Goal: Transaction & Acquisition: Purchase product/service

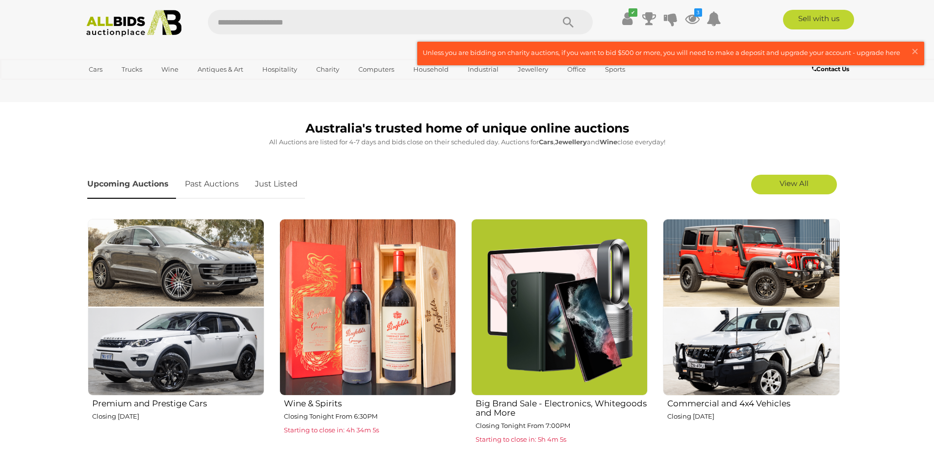
scroll to position [245, 0]
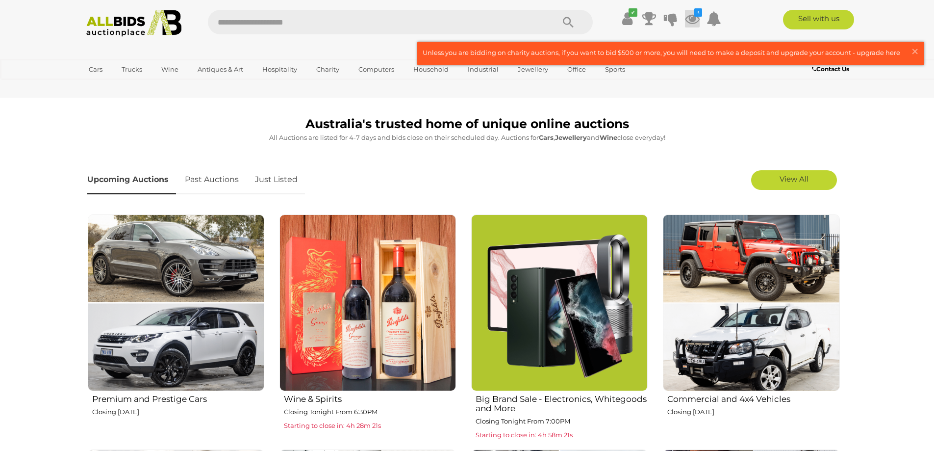
click at [693, 18] on icon at bounding box center [692, 19] width 15 height 18
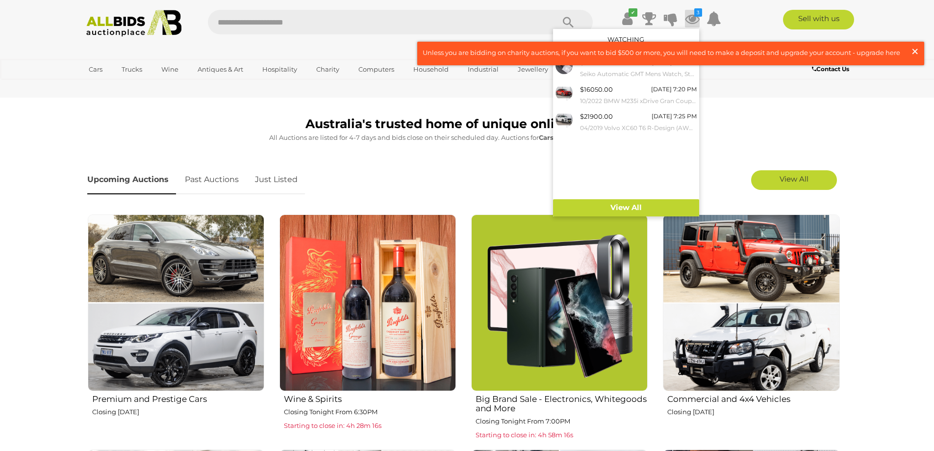
click at [919, 50] on span "×" at bounding box center [915, 51] width 9 height 19
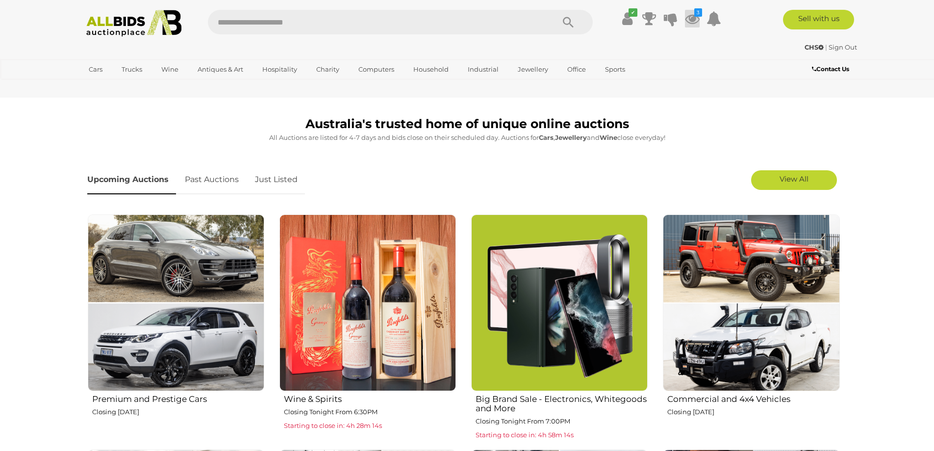
click at [694, 19] on icon at bounding box center [692, 19] width 15 height 18
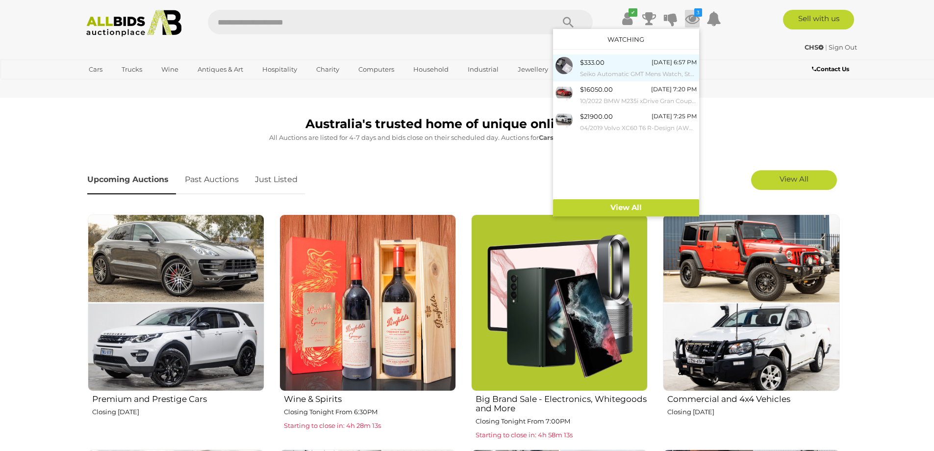
click at [592, 65] on span "$333.00" at bounding box center [592, 62] width 25 height 8
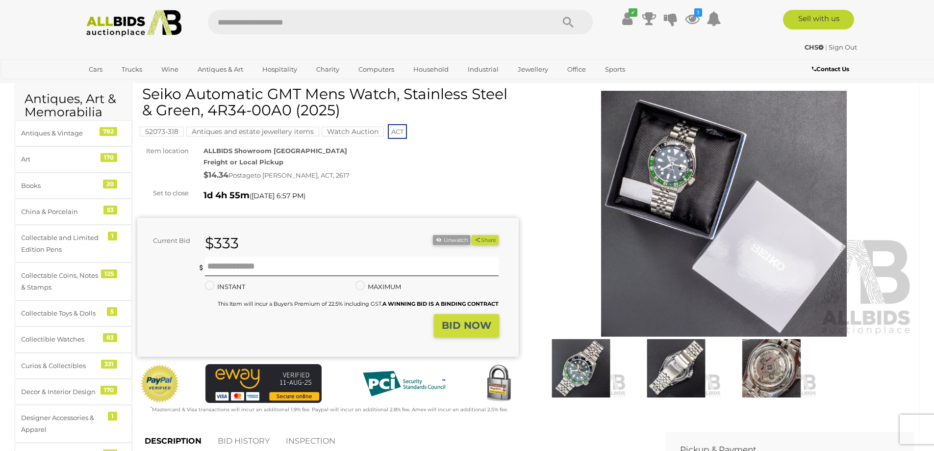
scroll to position [49, 0]
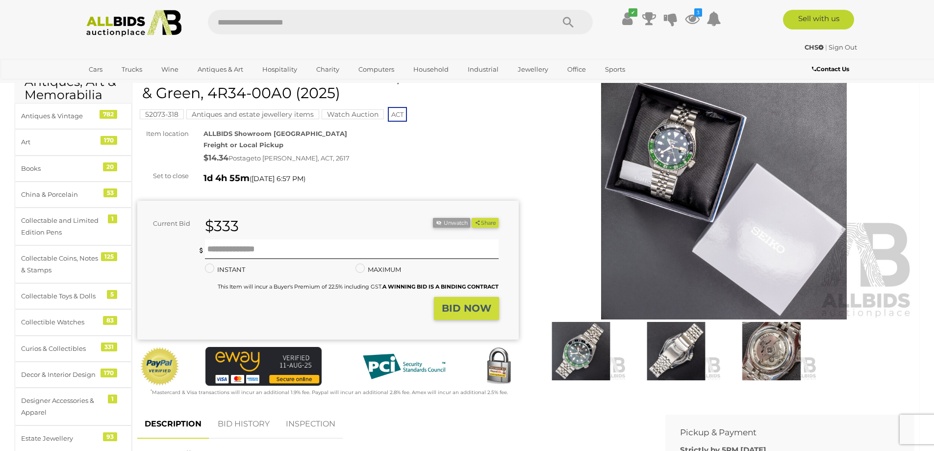
click at [574, 344] on img at bounding box center [581, 351] width 90 height 58
